Goal: Navigation & Orientation: Find specific page/section

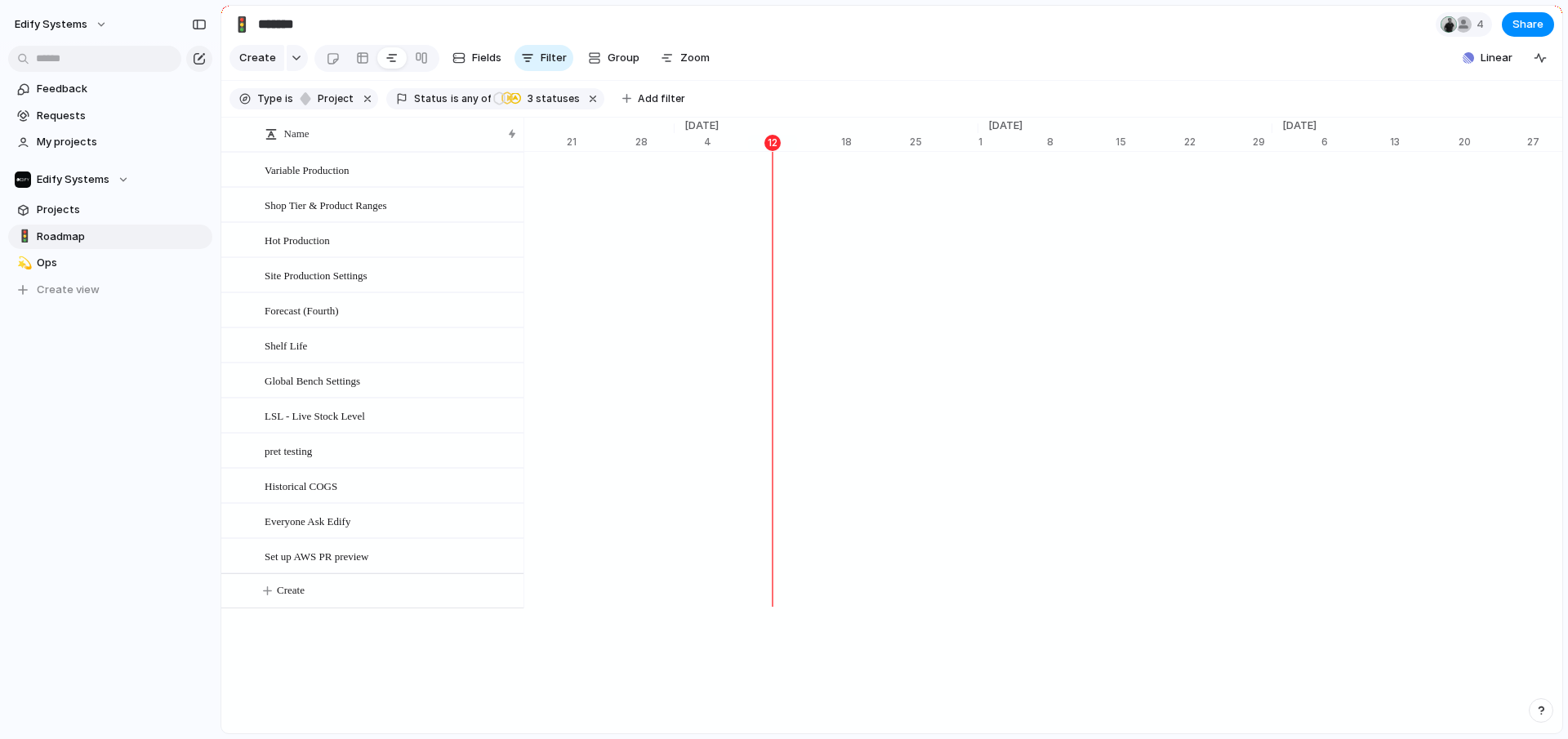
scroll to position [0, 10588]
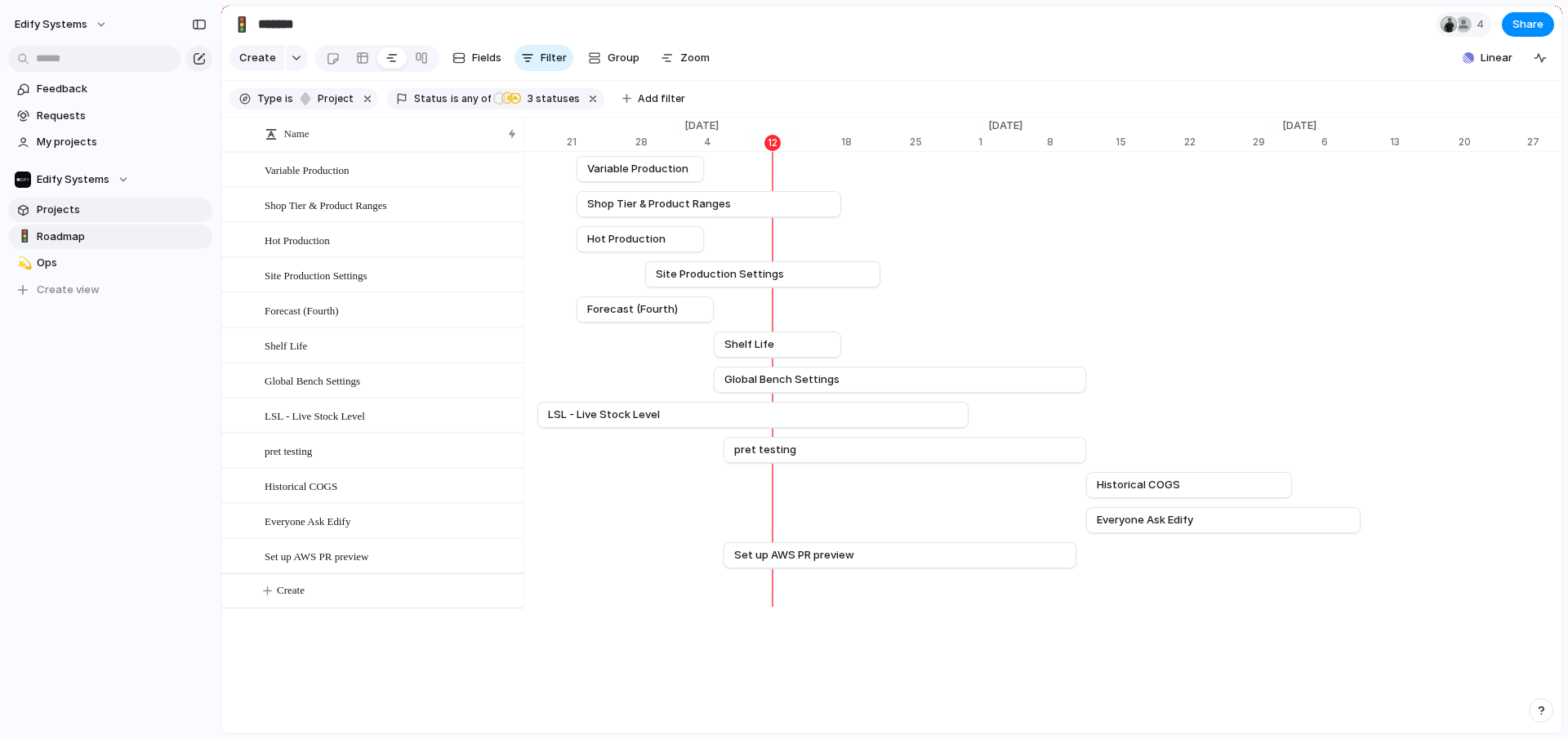
click at [82, 210] on span "Projects" at bounding box center [121, 210] width 170 height 17
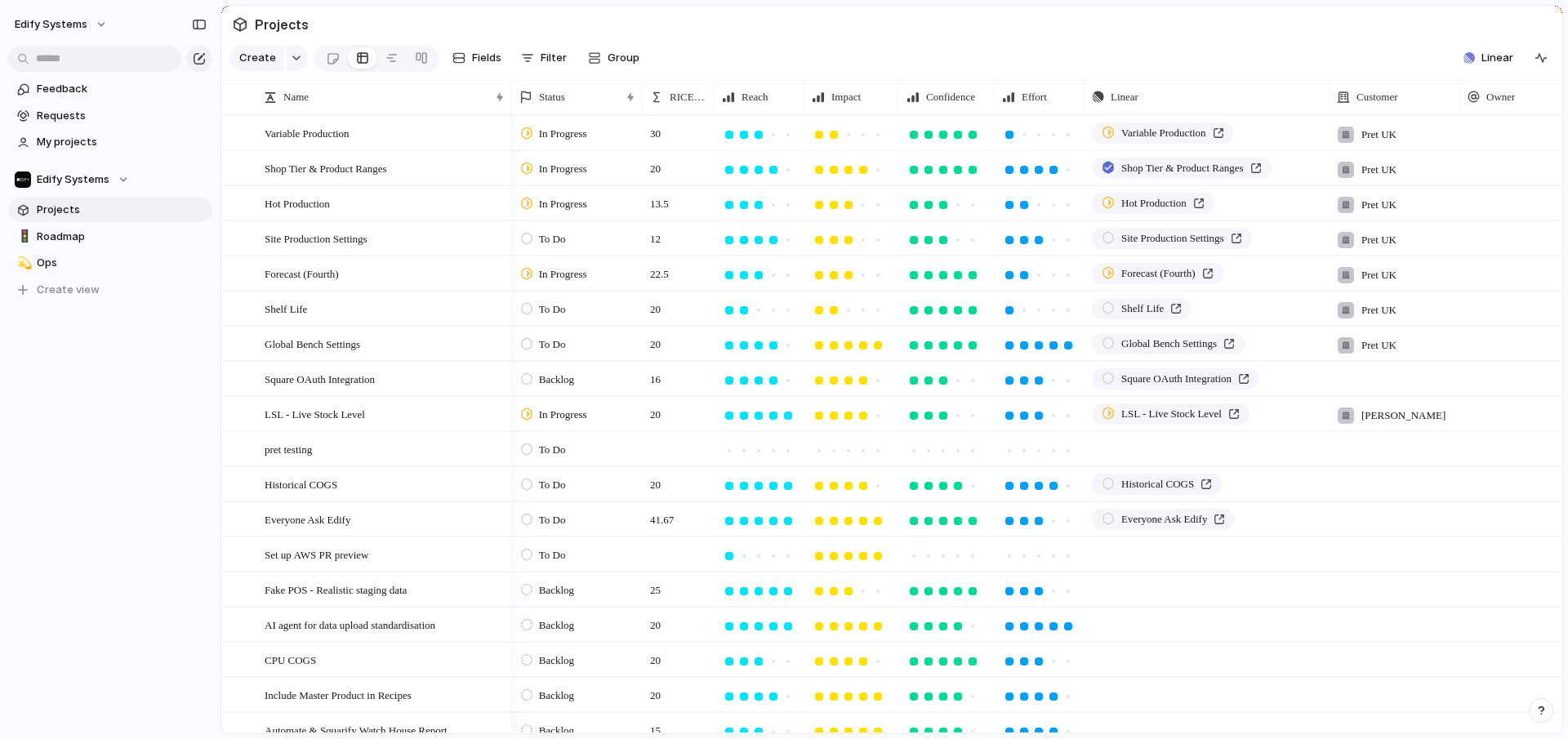
click at [525, 386] on div at bounding box center [527, 379] width 11 height 15
click at [530, 513] on div at bounding box center [528, 517] width 11 height 15
click at [49, 226] on link "🚦 Roadmap" at bounding box center [110, 236] width 204 height 25
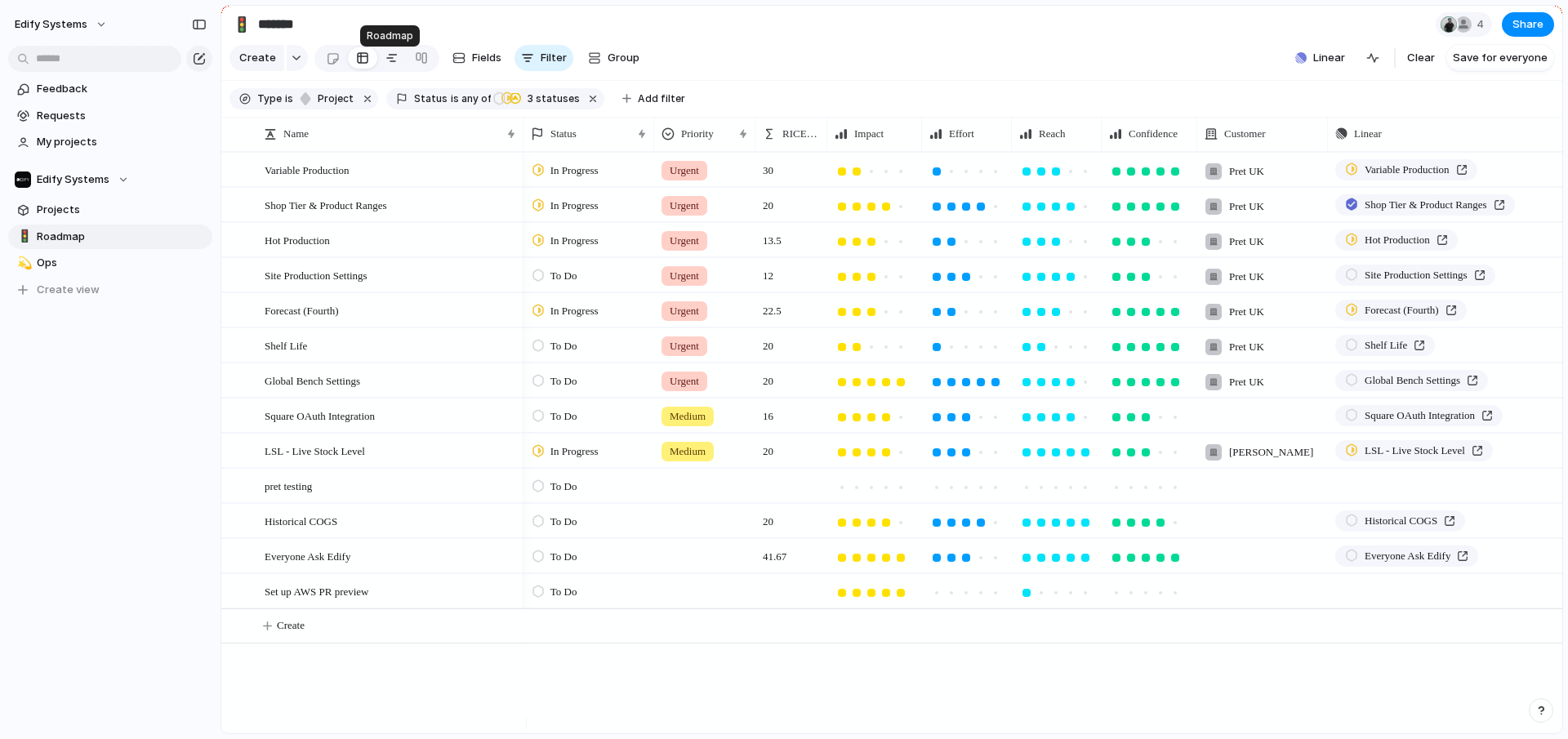
click at [385, 62] on div at bounding box center [392, 58] width 13 height 26
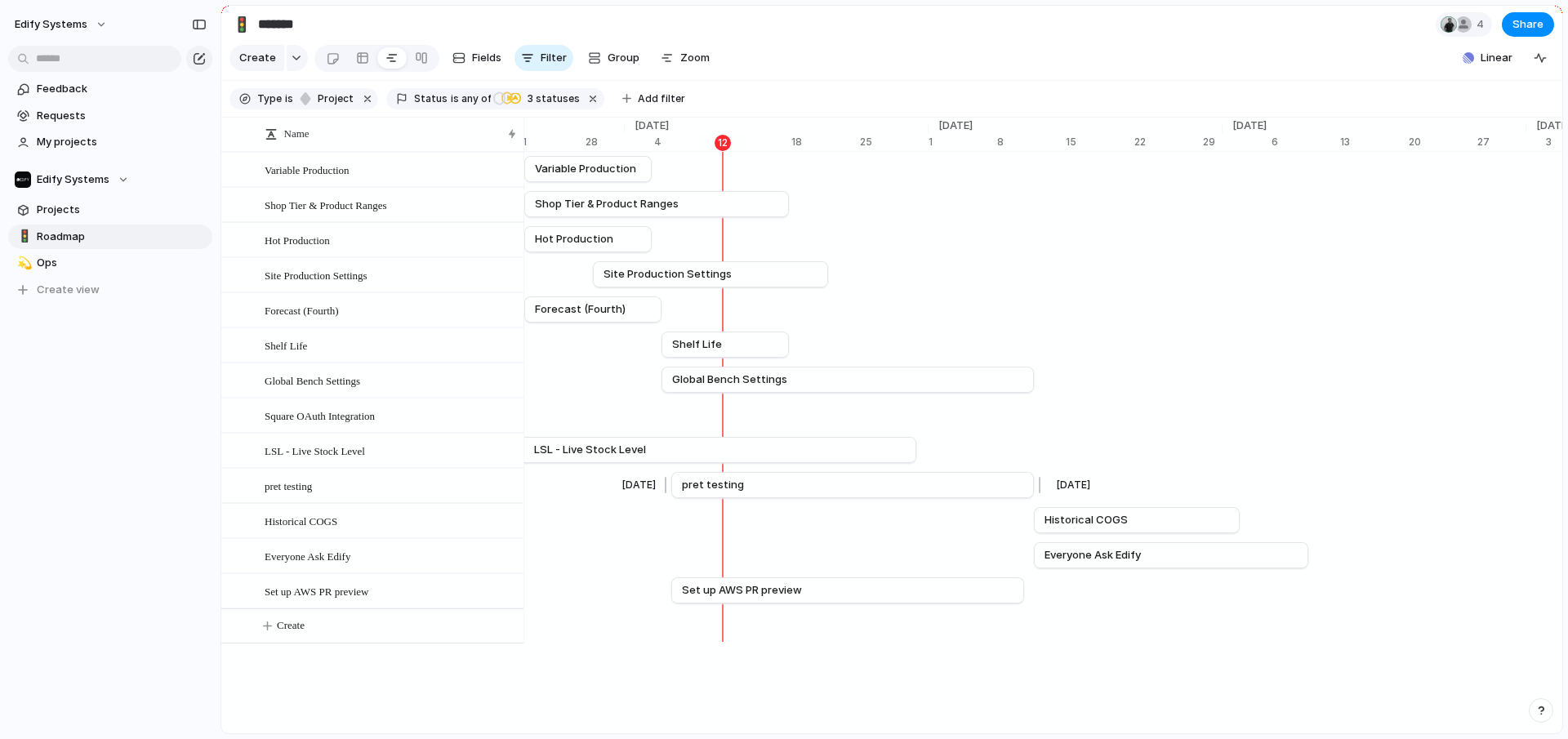
scroll to position [0, 10645]
drag, startPoint x: 399, startPoint y: 421, endPoint x: 403, endPoint y: 505, distance: 84.1
click at [1028, 503] on div "Square OAuth Integration" at bounding box center [769, 485] width 21781 height 35
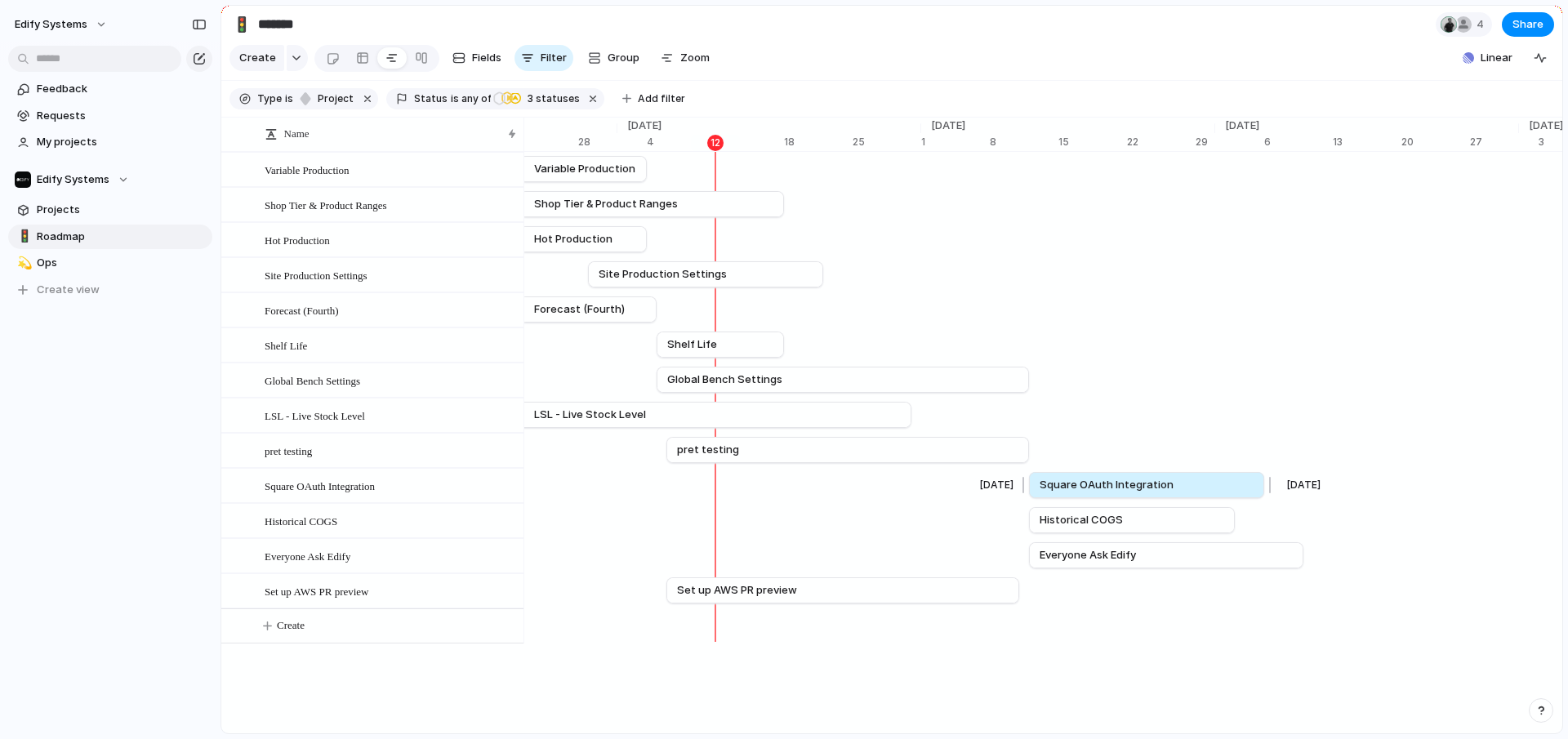
click at [1225, 497] on link "Square OAuth Integration" at bounding box center [1146, 484] width 214 height 25
click at [321, 495] on span "Square OAuth Integration" at bounding box center [320, 485] width 110 height 18
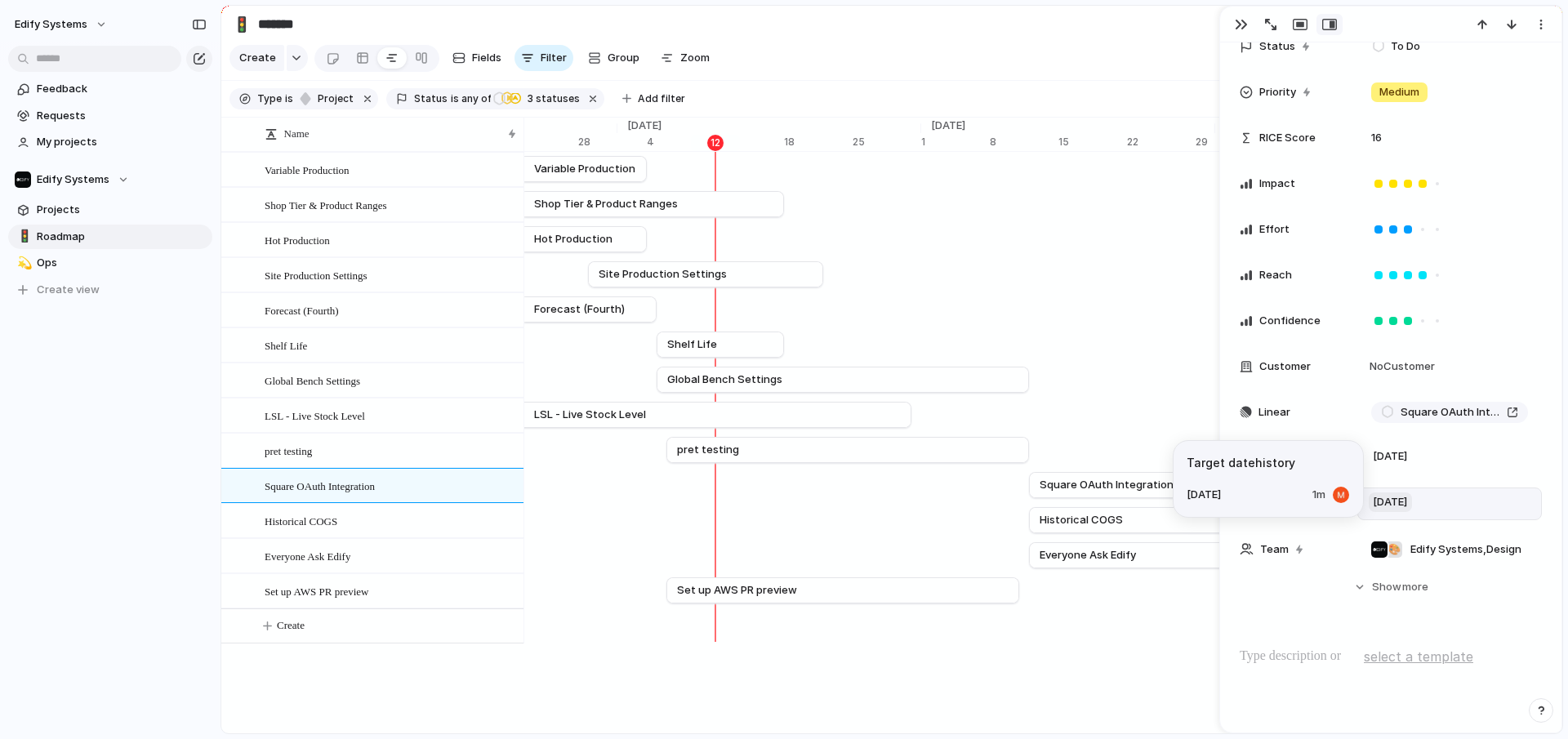
scroll to position [175, 0]
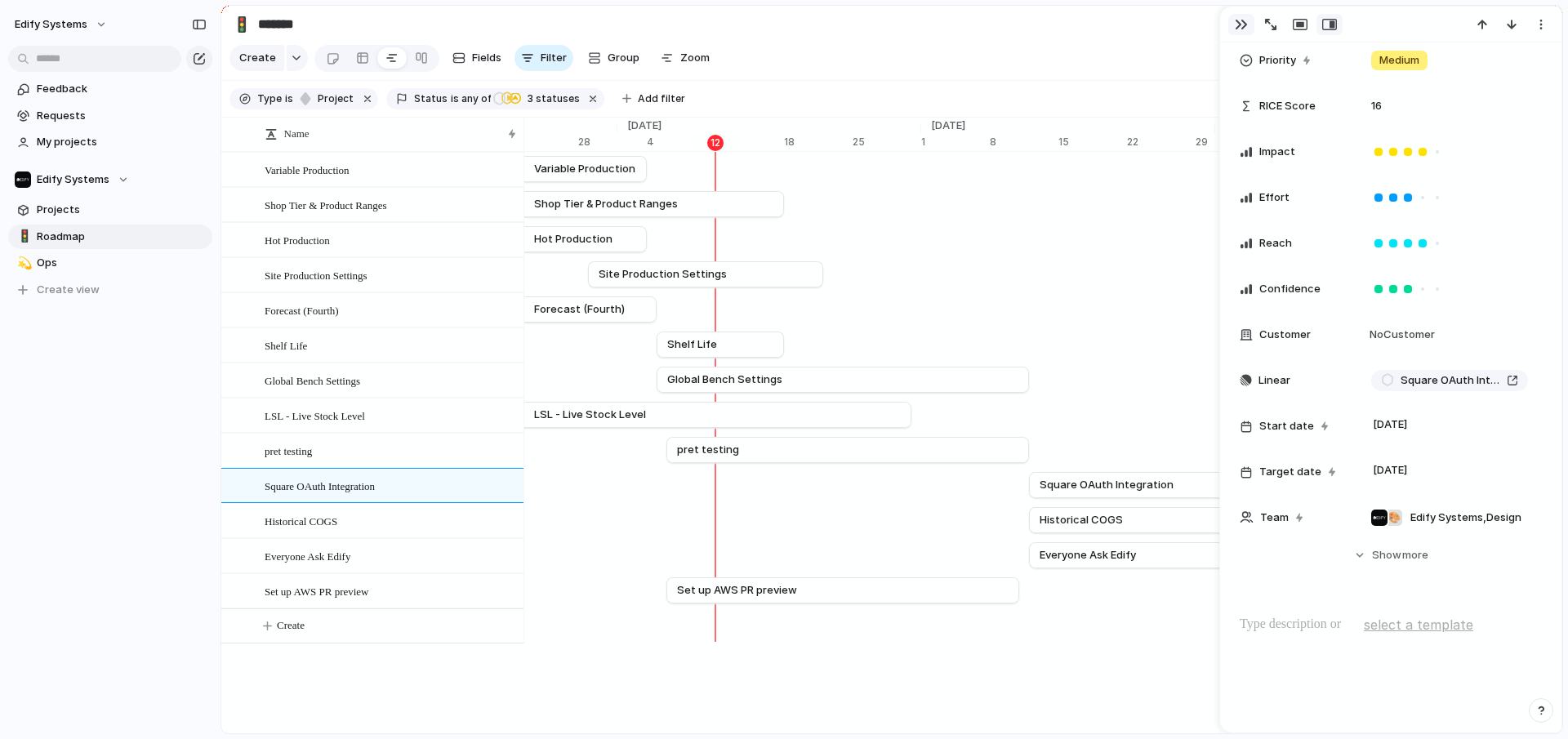
click at [1237, 24] on div "button" at bounding box center [1241, 25] width 13 height 13
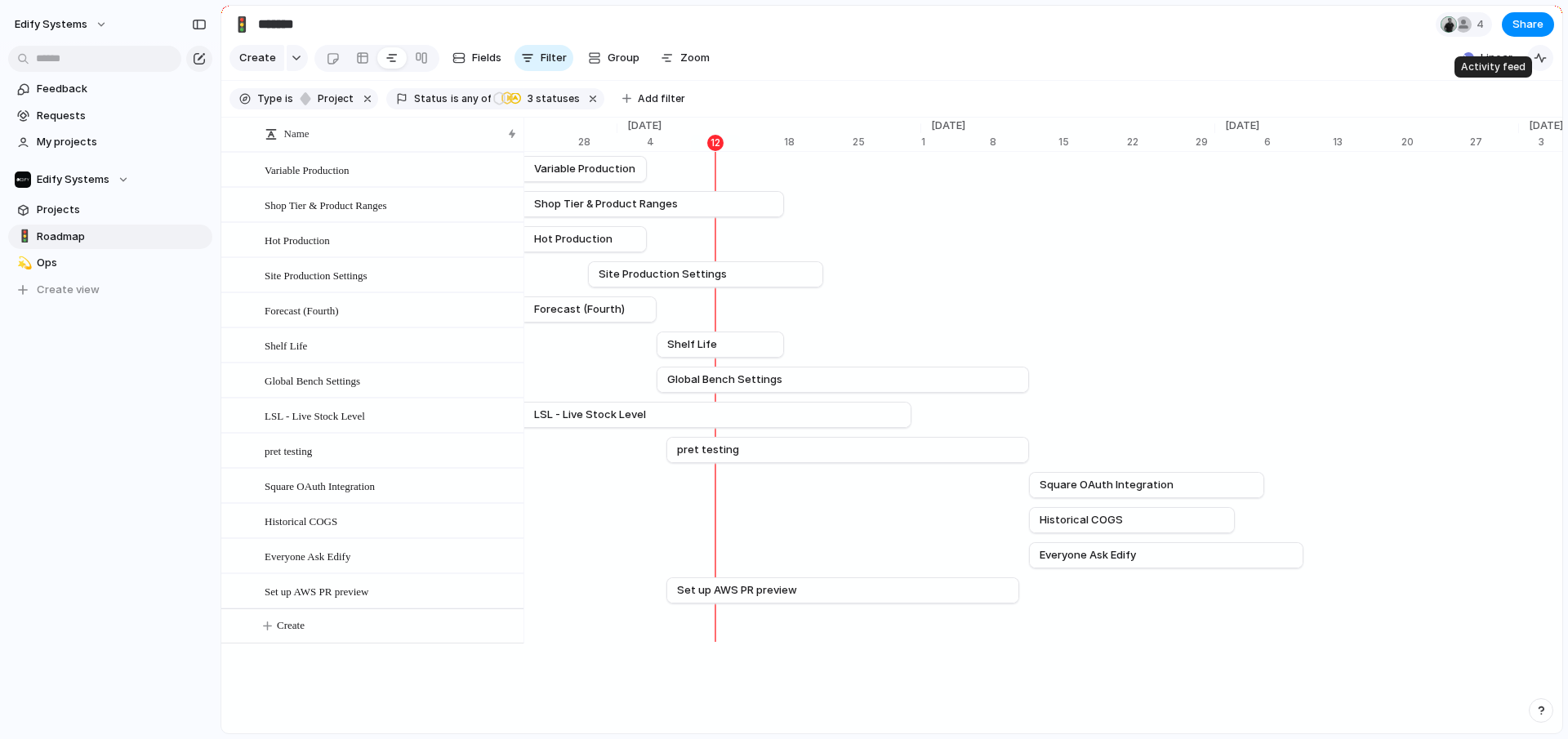
click at [1544, 64] on div "button" at bounding box center [1540, 58] width 13 height 13
click at [1541, 64] on div "button" at bounding box center [1540, 58] width 13 height 13
click at [1509, 66] on span "Linear" at bounding box center [1496, 58] width 32 height 17
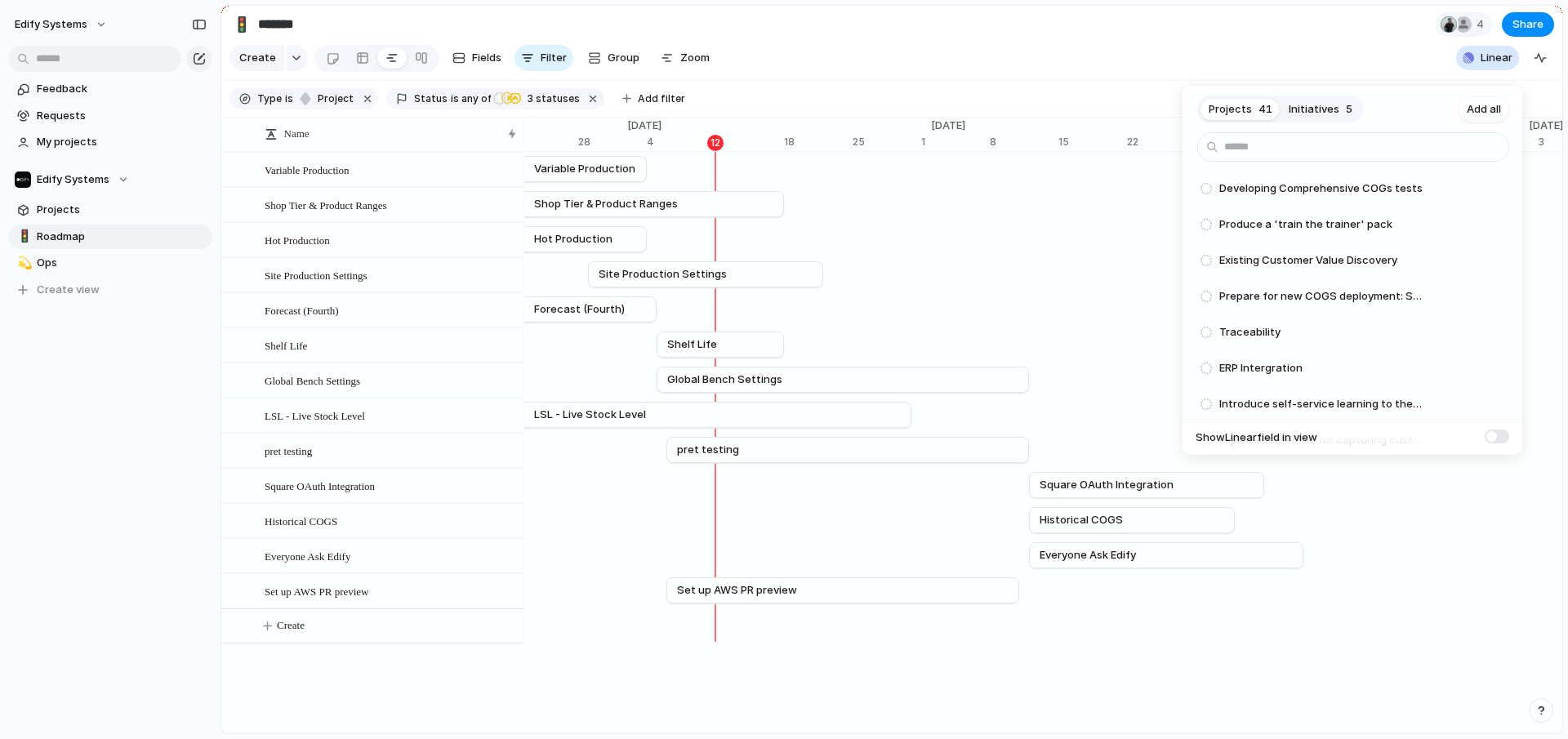
click at [1494, 436] on span at bounding box center [1496, 436] width 25 height 14
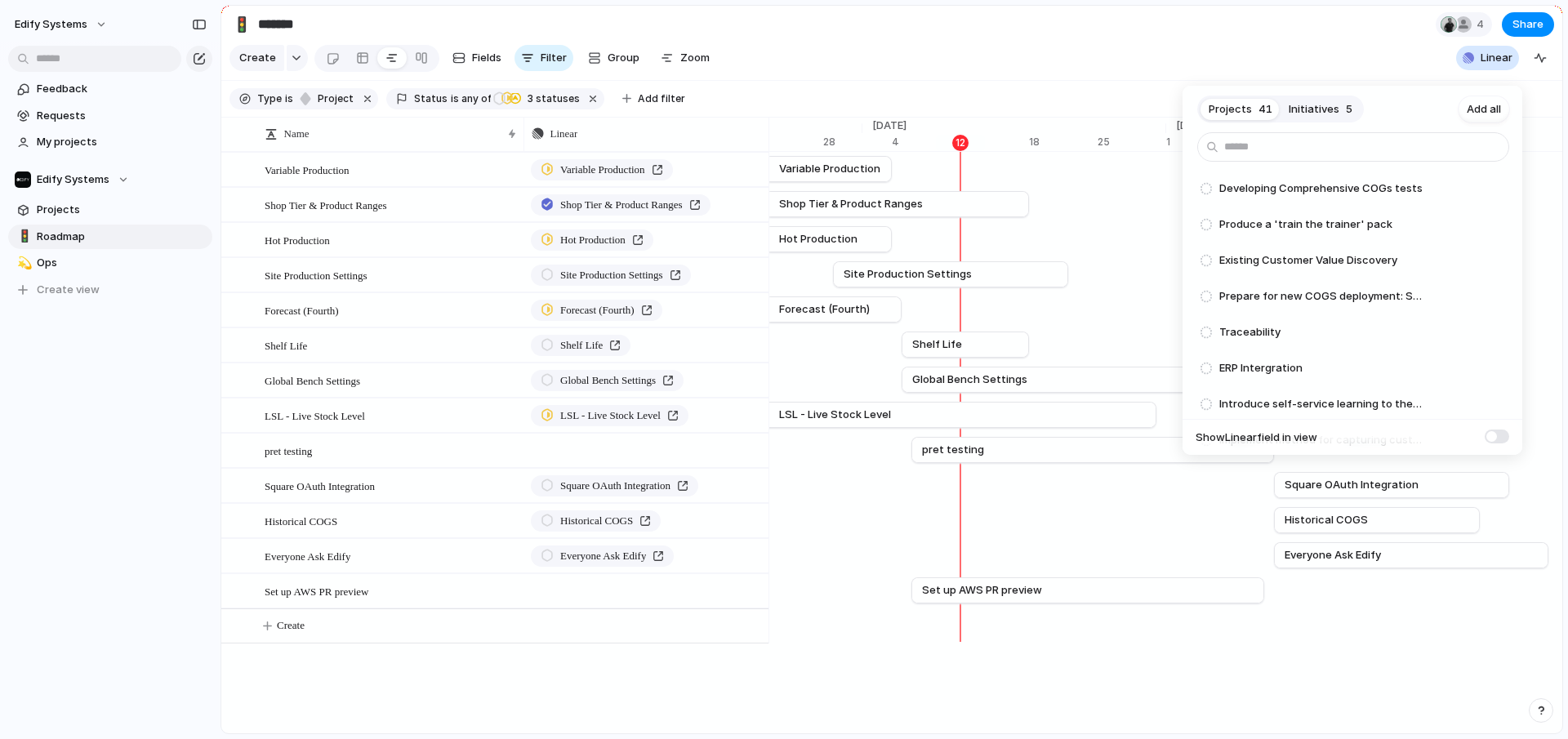
click at [1495, 437] on span at bounding box center [1496, 436] width 25 height 14
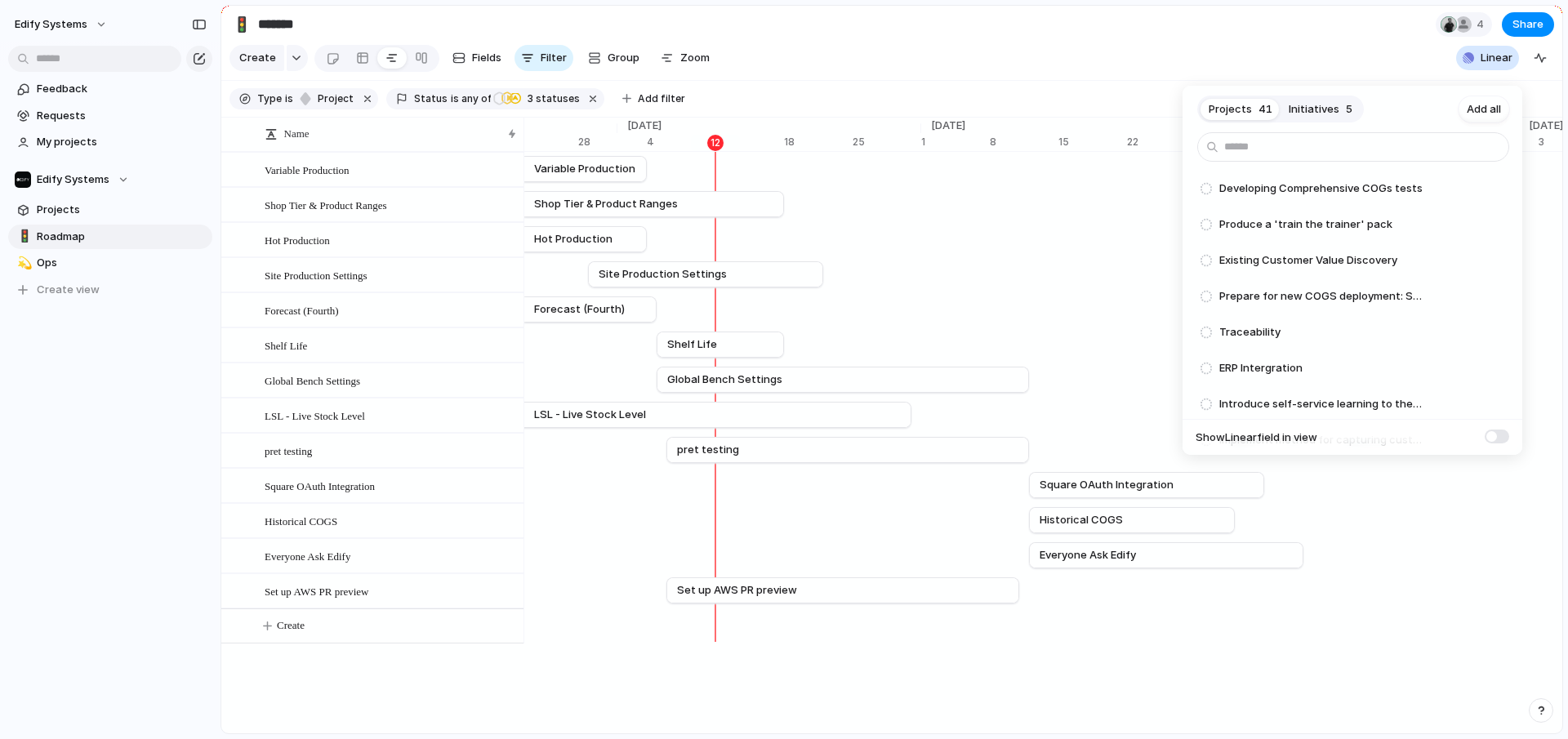
click at [1255, 24] on div "Projects 41 Initiatives 5 Add all Developing Comprehensive COGs tests Add Produ…" at bounding box center [784, 370] width 1568 height 739
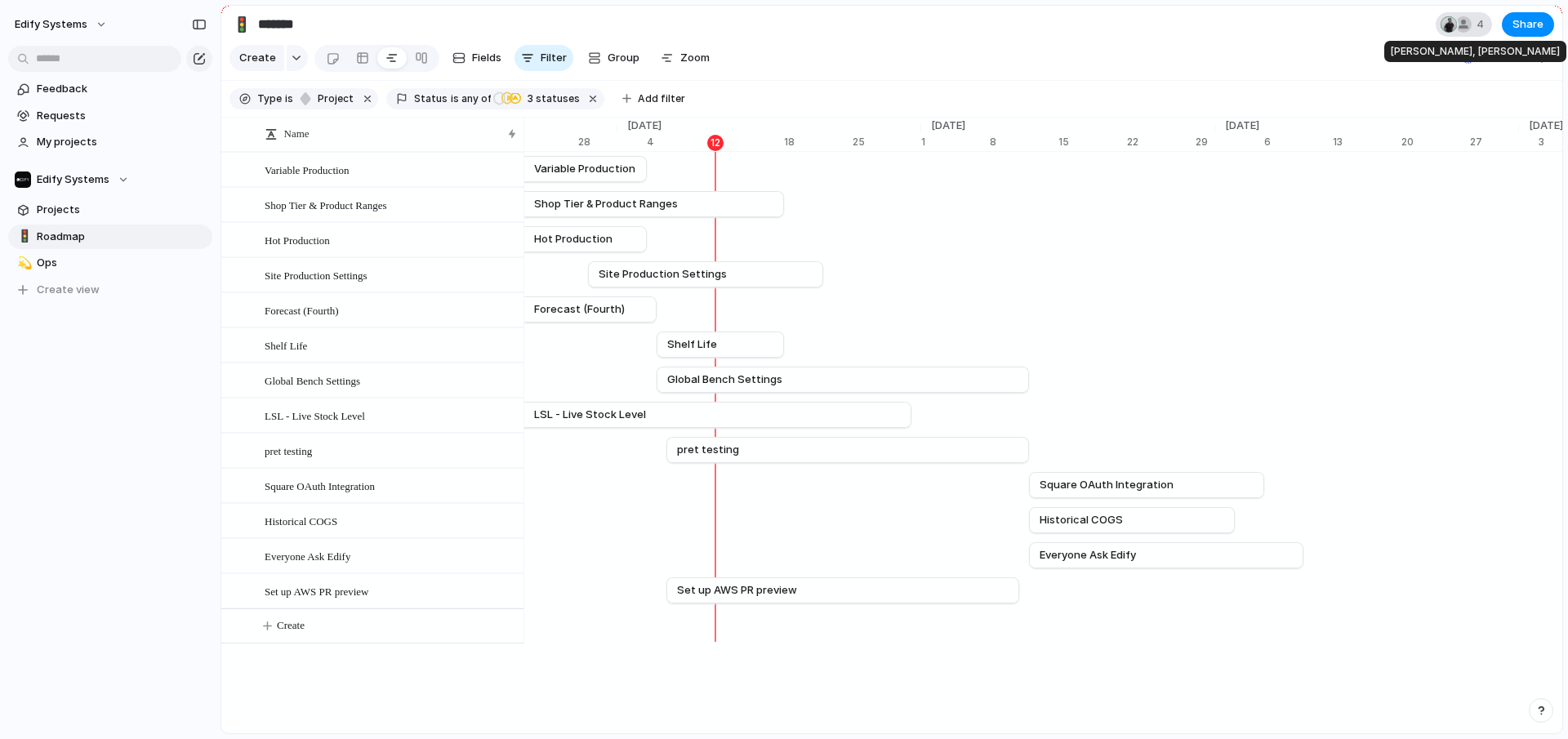
click at [1465, 26] on div at bounding box center [1463, 25] width 17 height 17
click at [1297, 24] on div "Seen by [PERSON_NAME] [PERSON_NAME] [PERSON_NAME]" at bounding box center [784, 370] width 1568 height 739
click at [79, 219] on link "Projects" at bounding box center [110, 210] width 204 height 25
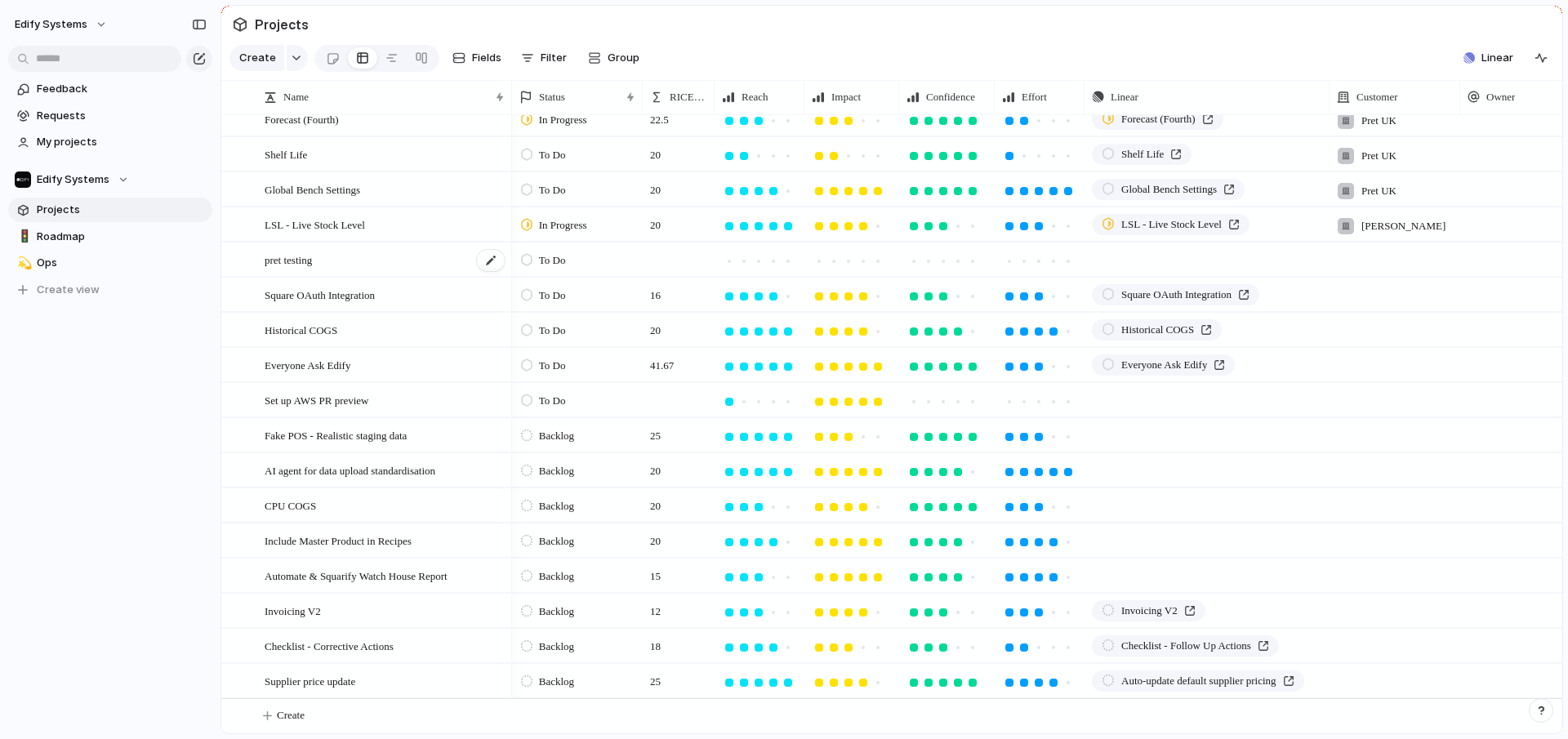
scroll to position [166, 0]
click at [332, 642] on span "Checklist - Corrective Actions" at bounding box center [329, 645] width 129 height 18
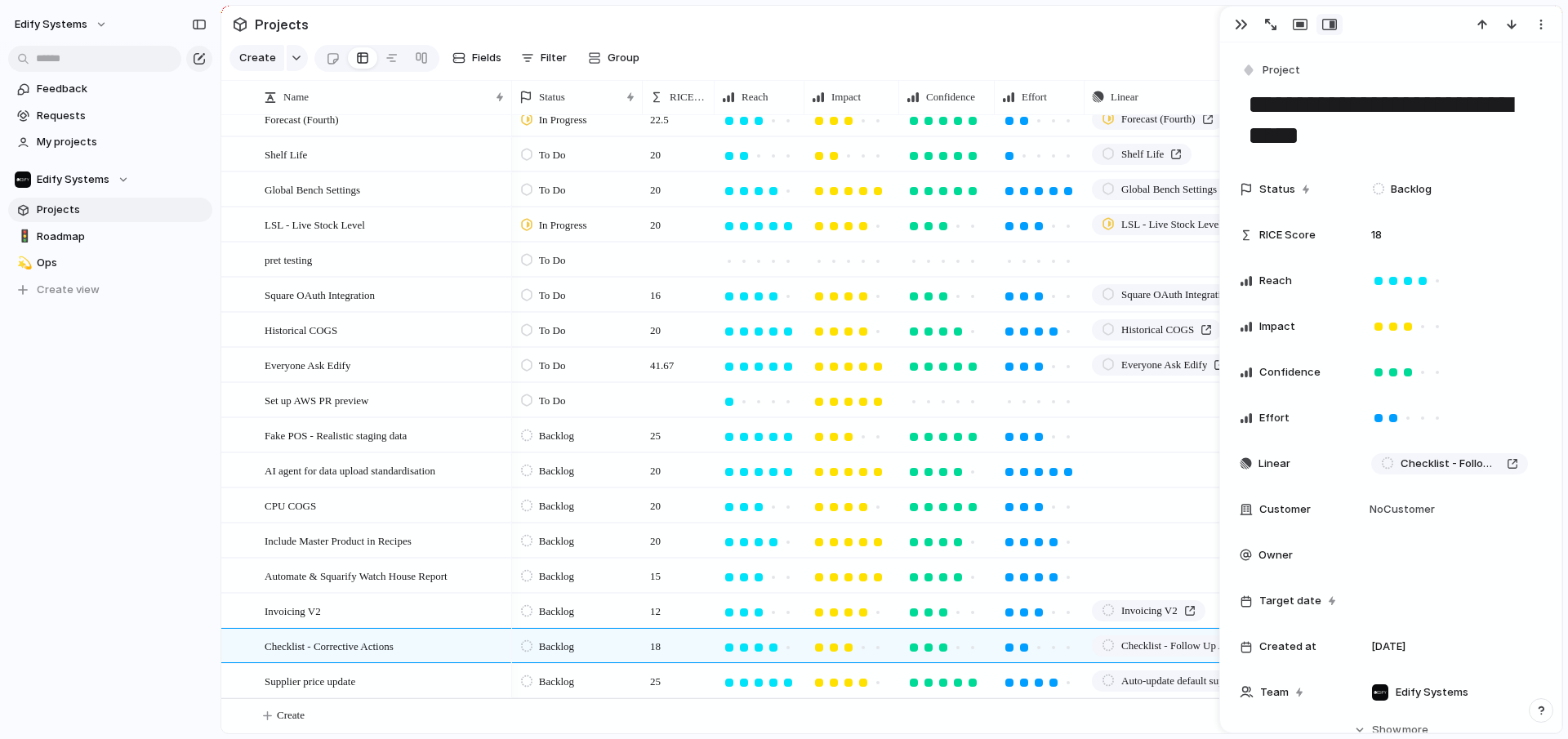
click at [1386, 108] on textarea "**********" at bounding box center [1391, 120] width 289 height 66
click at [1400, 106] on textarea "**********" at bounding box center [1391, 120] width 289 height 66
type textarea "**********"
